Goal: Task Accomplishment & Management: Manage account settings

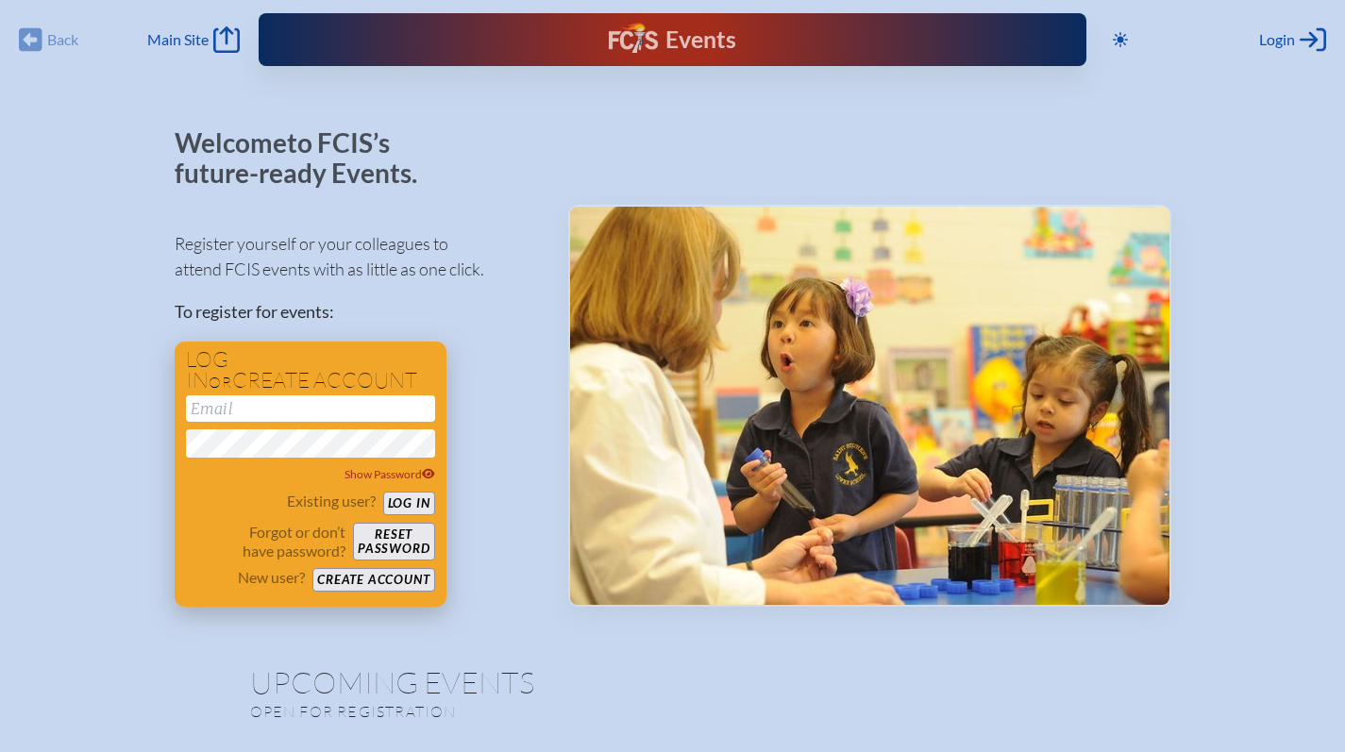
type input "[EMAIL_ADDRESS][DOMAIN_NAME]"
click at [426, 499] on button "Log in" at bounding box center [409, 504] width 52 height 24
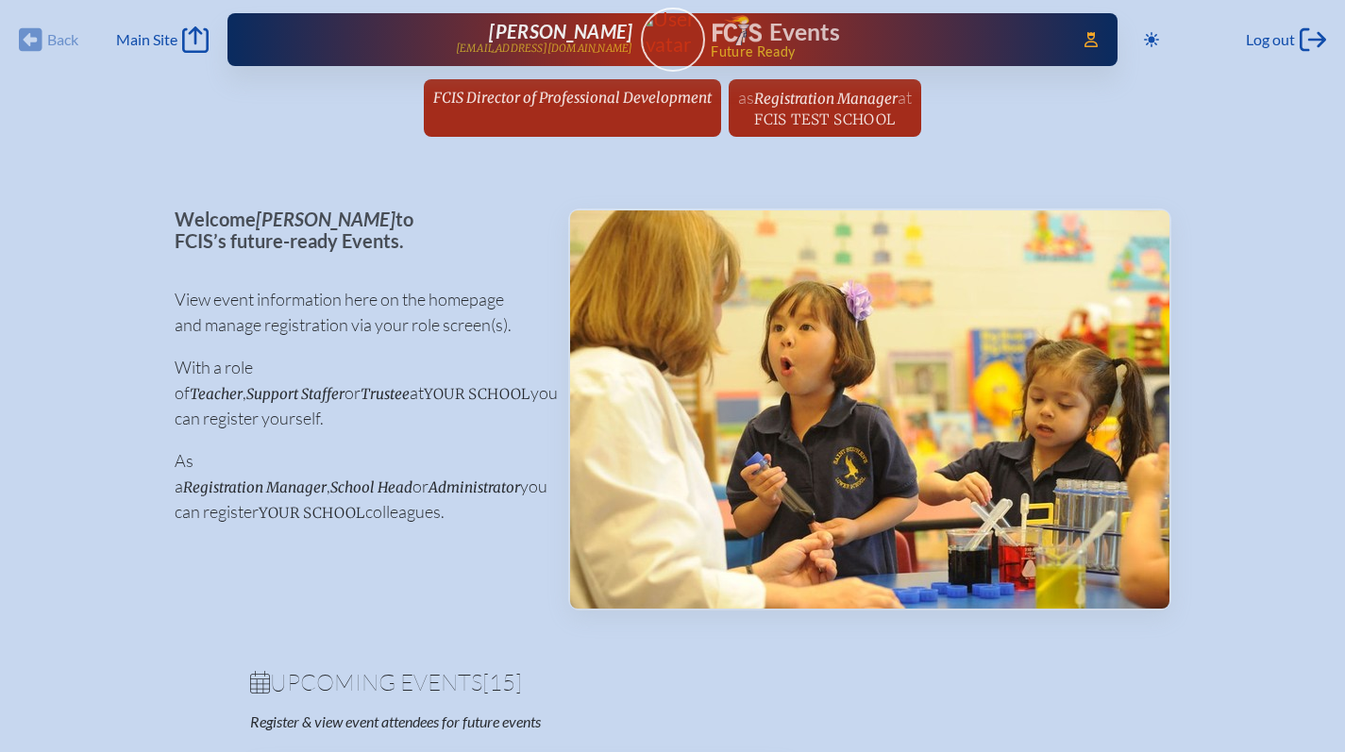
click at [479, 93] on span "FCIS Director of Professional Development" at bounding box center [572, 98] width 279 height 18
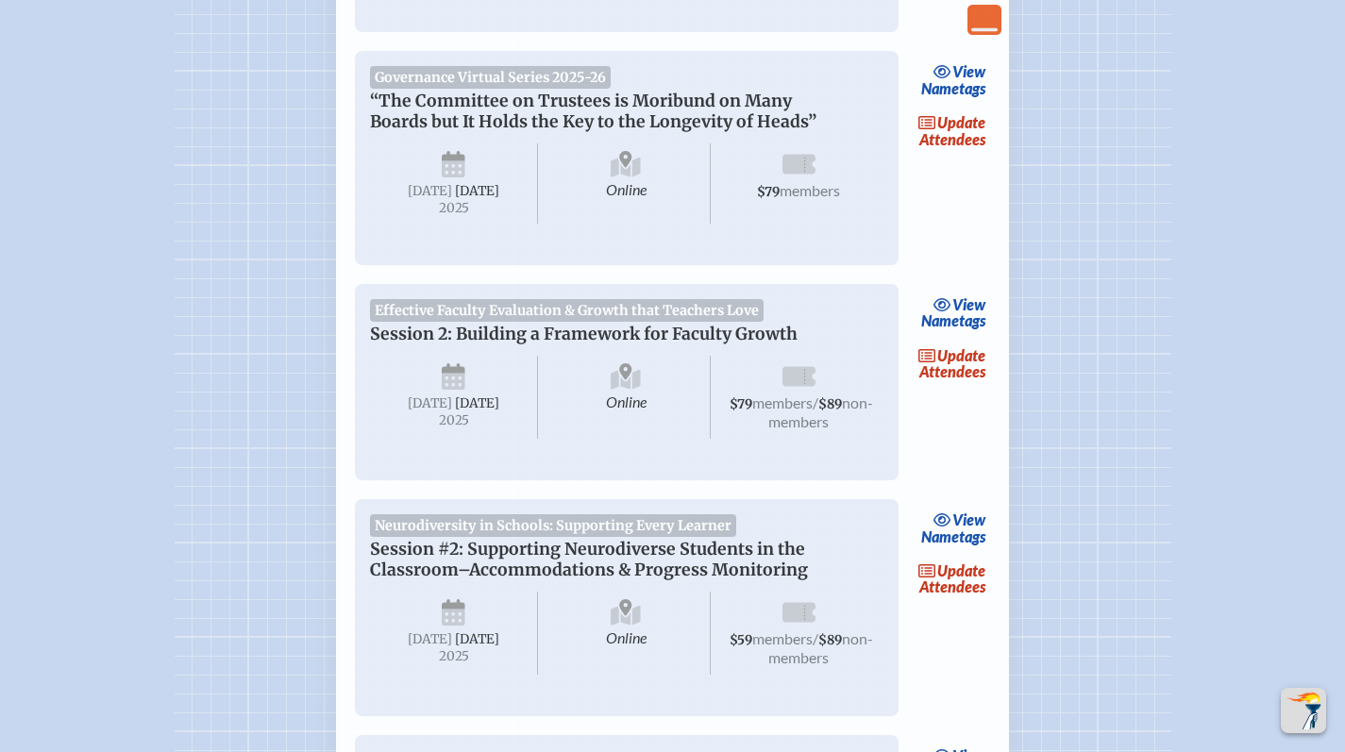
scroll to position [880, 0]
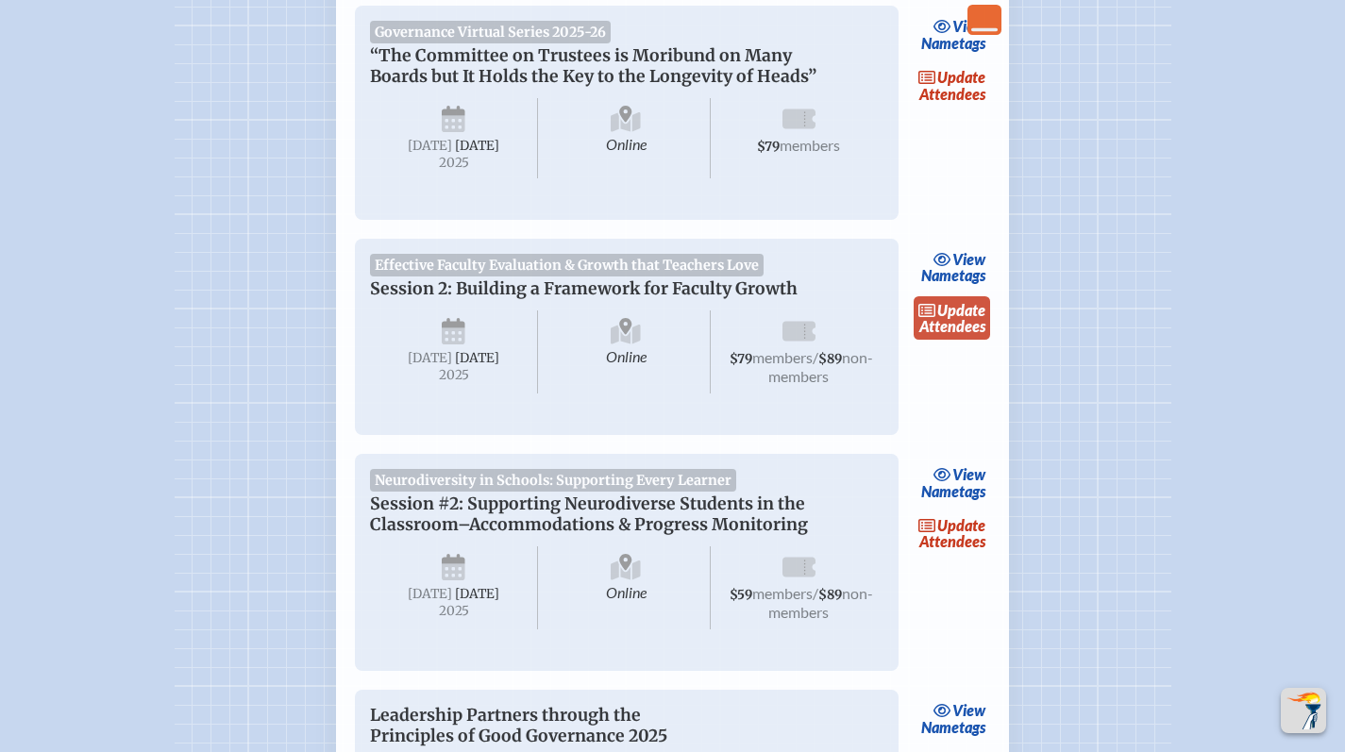
click at [943, 319] on span "update" at bounding box center [961, 310] width 48 height 18
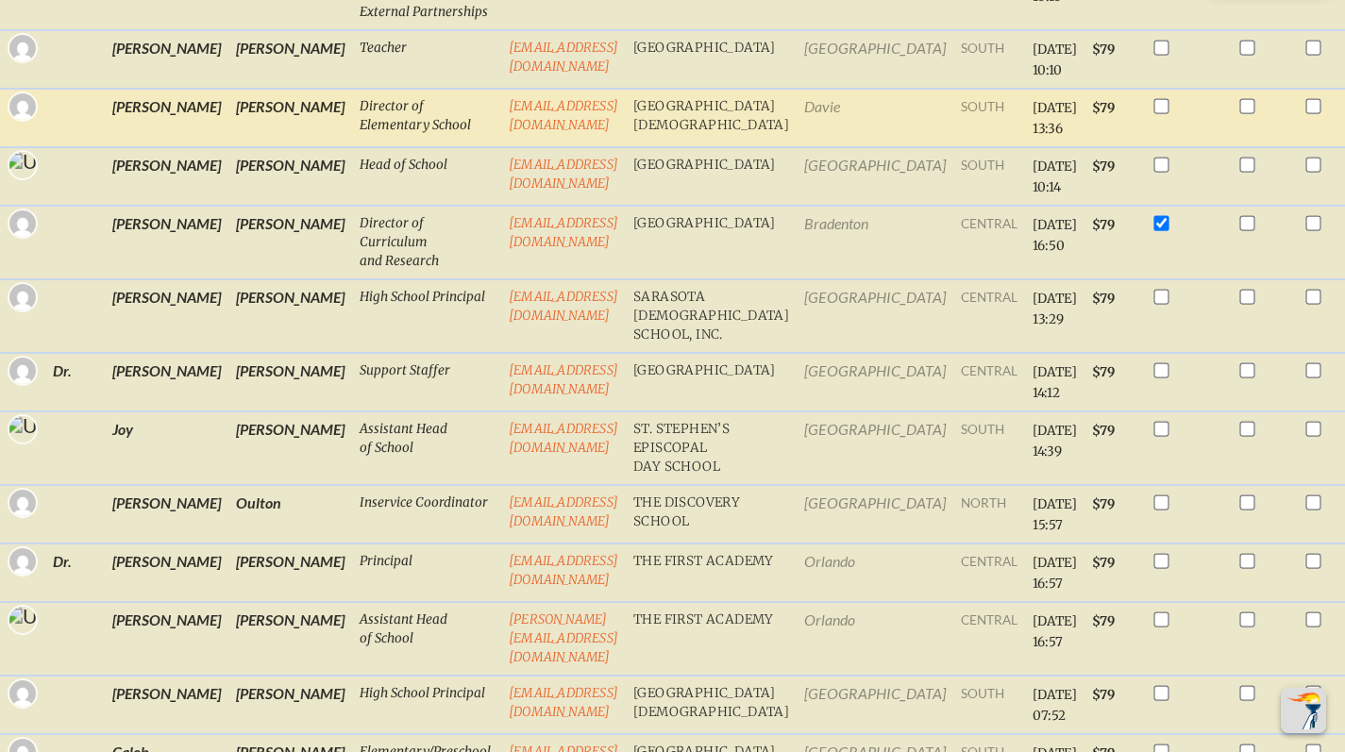
scroll to position [1969, 0]
